Goal: Navigation & Orientation: Find specific page/section

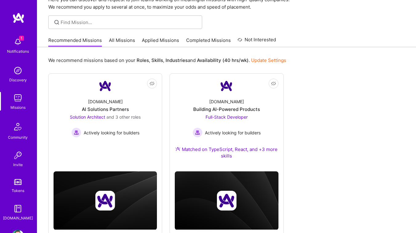
scroll to position [47, 0]
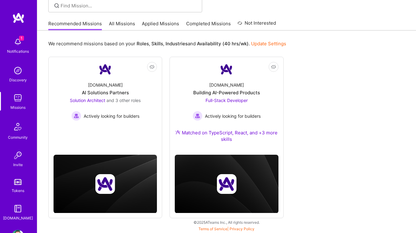
click at [22, 73] on img at bounding box center [18, 70] width 12 height 12
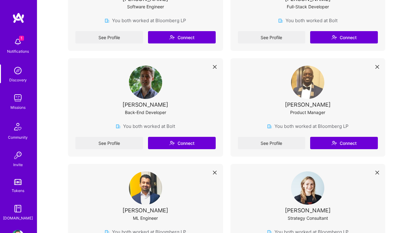
scroll to position [987, 0]
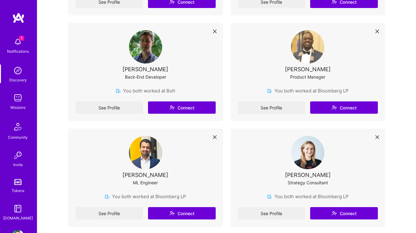
click at [146, 49] on img at bounding box center [145, 46] width 33 height 33
click at [114, 111] on link "See Profile" at bounding box center [109, 107] width 68 height 12
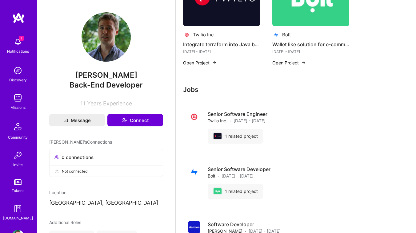
scroll to position [166, 0]
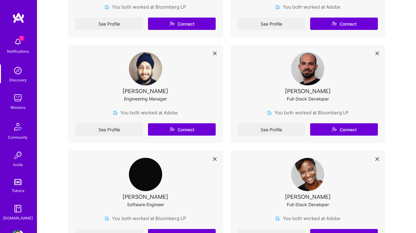
scroll to position [1396, 0]
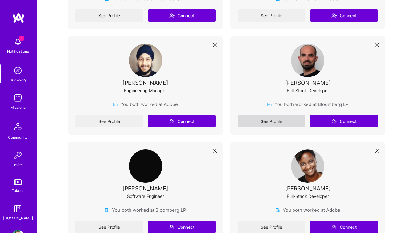
click at [281, 125] on link "See Profile" at bounding box center [272, 121] width 68 height 12
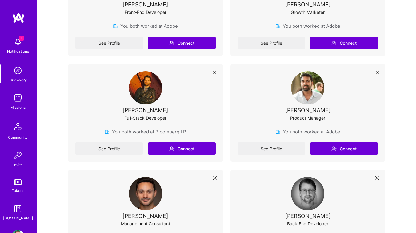
scroll to position [2114, 0]
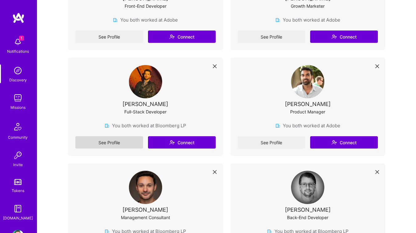
click at [99, 140] on link "See Profile" at bounding box center [109, 142] width 68 height 12
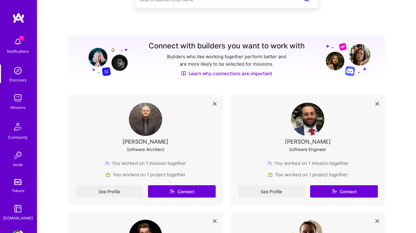
scroll to position [49, 0]
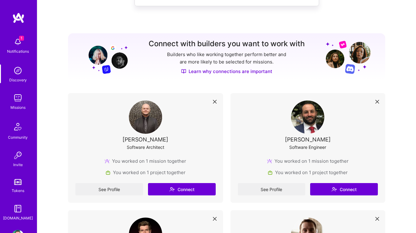
click at [16, 98] on img at bounding box center [18, 98] width 12 height 12
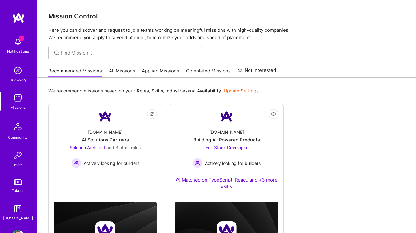
click at [20, 73] on img at bounding box center [18, 70] width 12 height 12
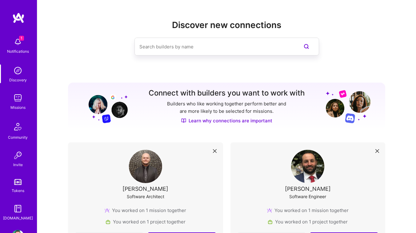
click at [17, 131] on img at bounding box center [17, 126] width 15 height 15
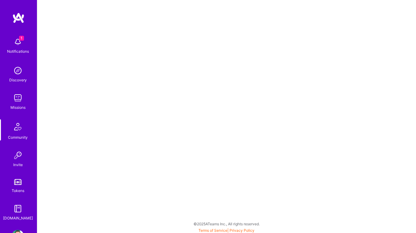
click at [18, 160] on img at bounding box center [18, 155] width 12 height 12
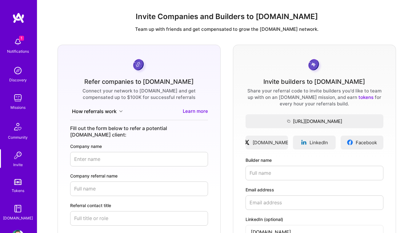
click at [20, 100] on img at bounding box center [18, 98] width 12 height 12
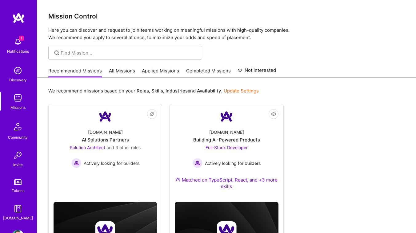
click at [18, 68] on img at bounding box center [18, 70] width 12 height 12
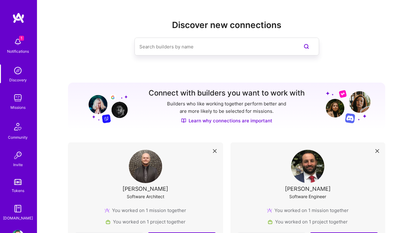
click at [16, 183] on img at bounding box center [17, 182] width 7 height 6
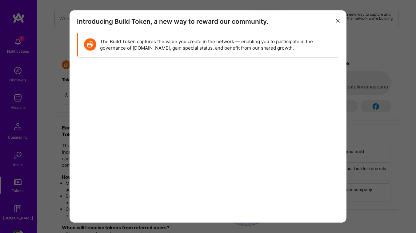
click at [335, 19] on button "modal" at bounding box center [337, 20] width 7 height 10
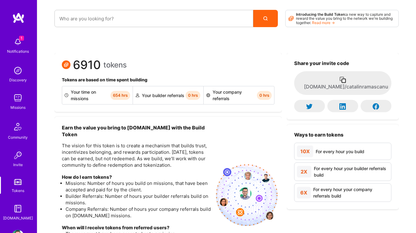
click at [14, 72] on img at bounding box center [18, 70] width 12 height 12
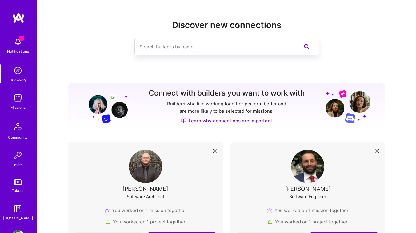
click at [16, 47] on img at bounding box center [18, 42] width 12 height 12
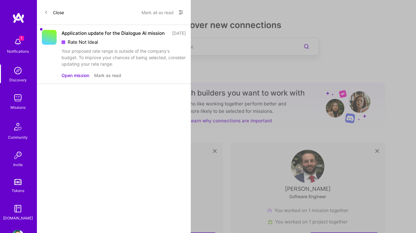
click at [49, 13] on button "Close" at bounding box center [54, 12] width 20 height 10
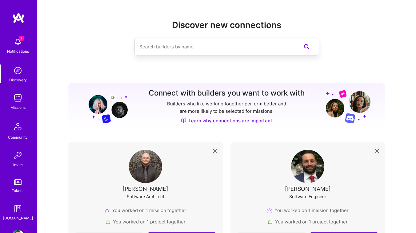
click at [20, 107] on div "Missions" at bounding box center [17, 107] width 15 height 6
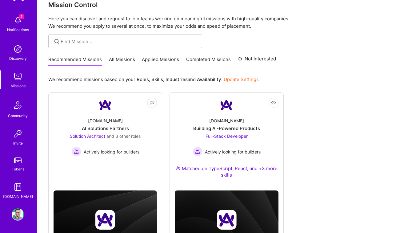
scroll to position [47, 0]
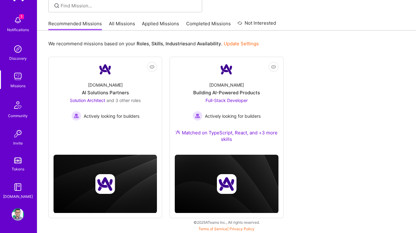
click at [20, 213] on img at bounding box center [18, 214] width 12 height 12
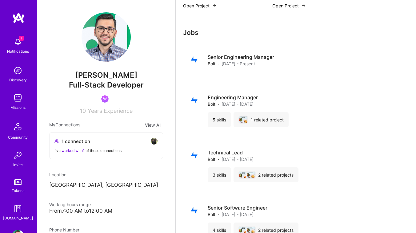
scroll to position [1295, 0]
